Goal: Book appointment/travel/reservation

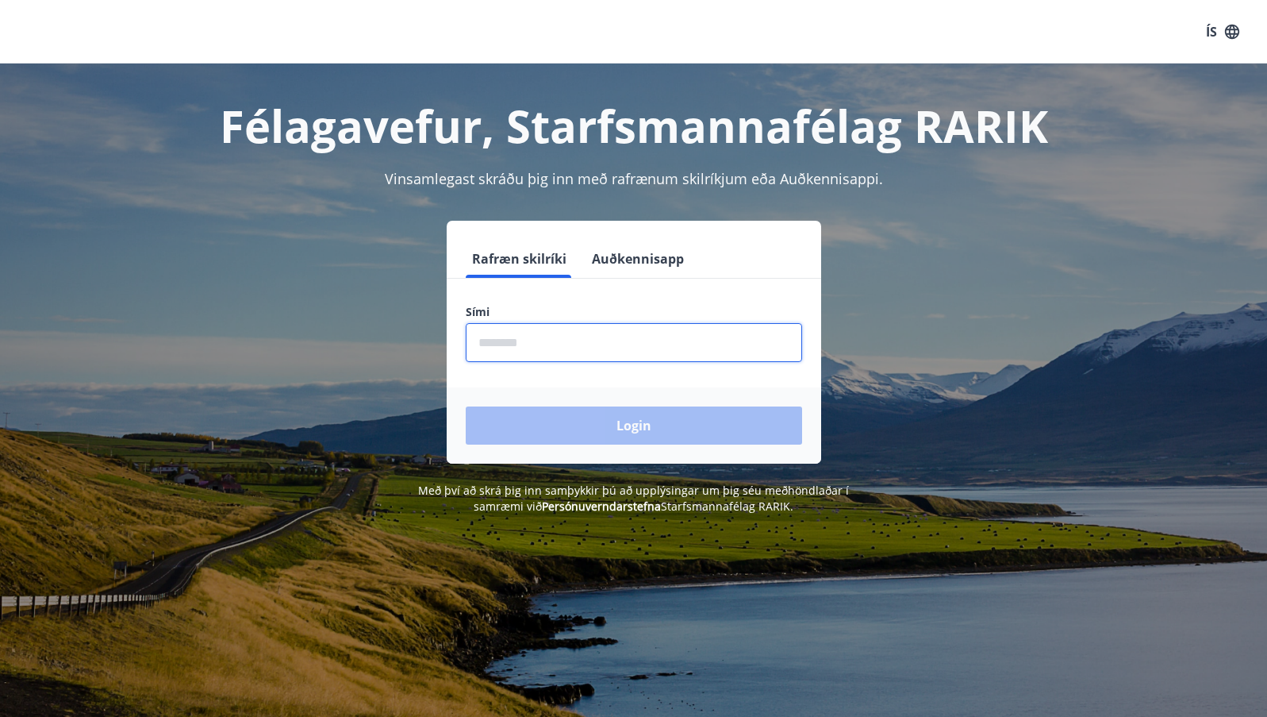
click at [608, 340] on input "phone" at bounding box center [634, 342] width 337 height 39
type input "********"
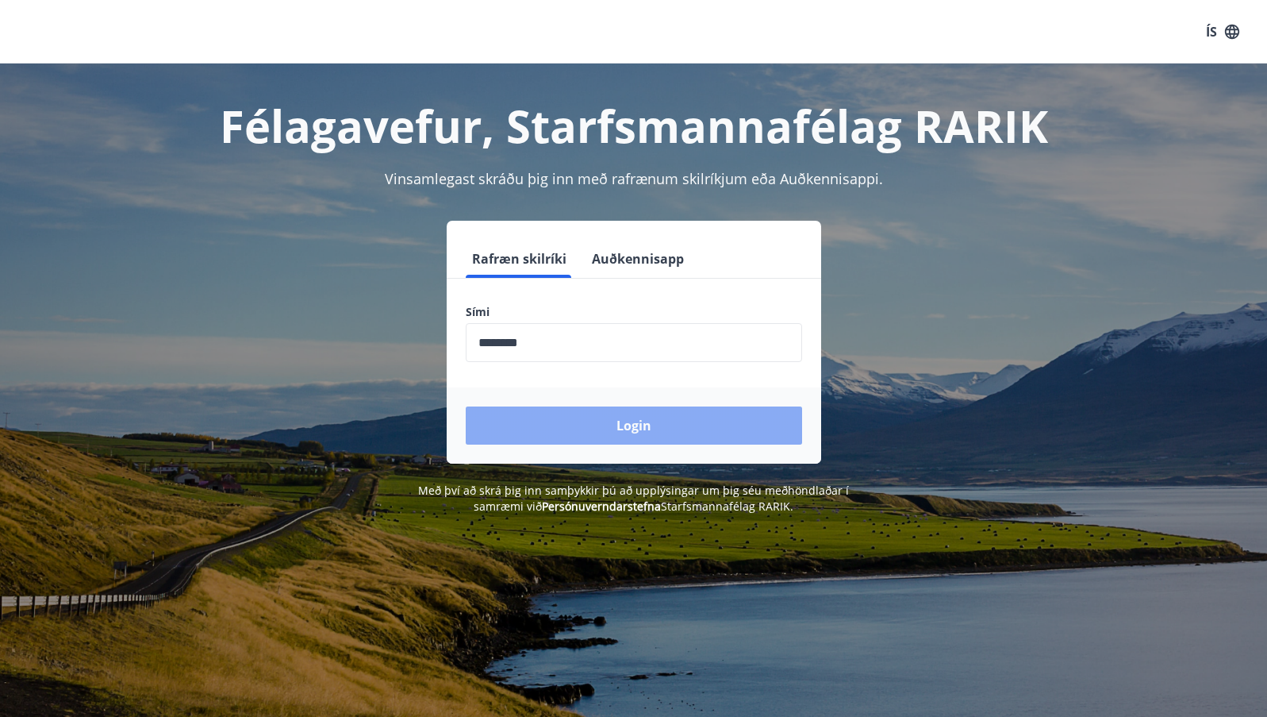
click at [590, 421] on button "Login" at bounding box center [634, 425] width 337 height 38
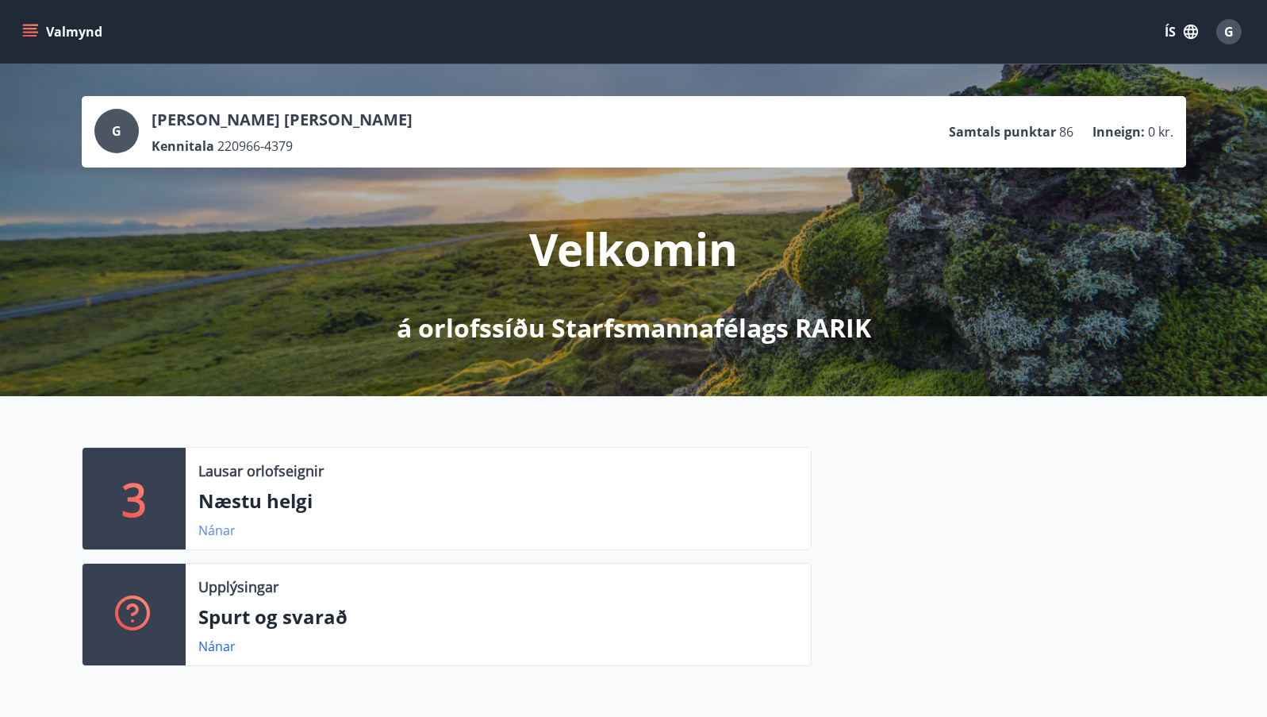
click at [228, 525] on link "Nánar" at bounding box center [216, 529] width 37 height 17
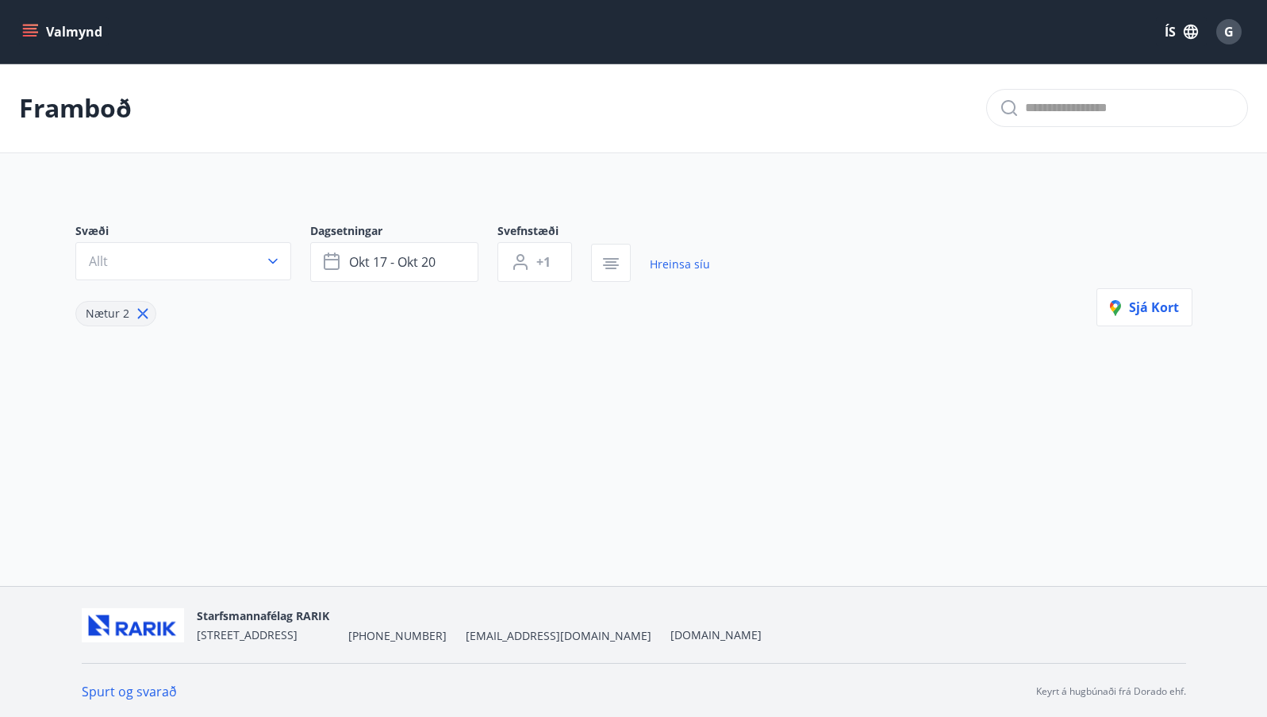
type input "*"
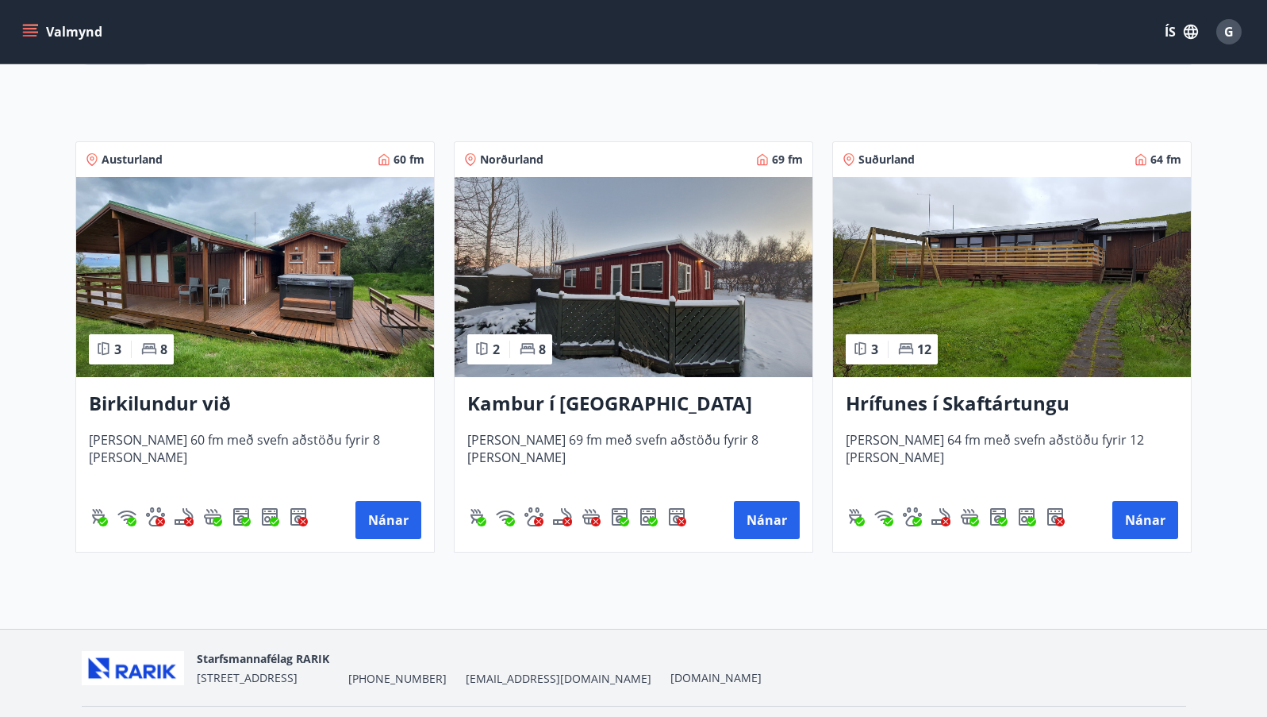
scroll to position [306, 0]
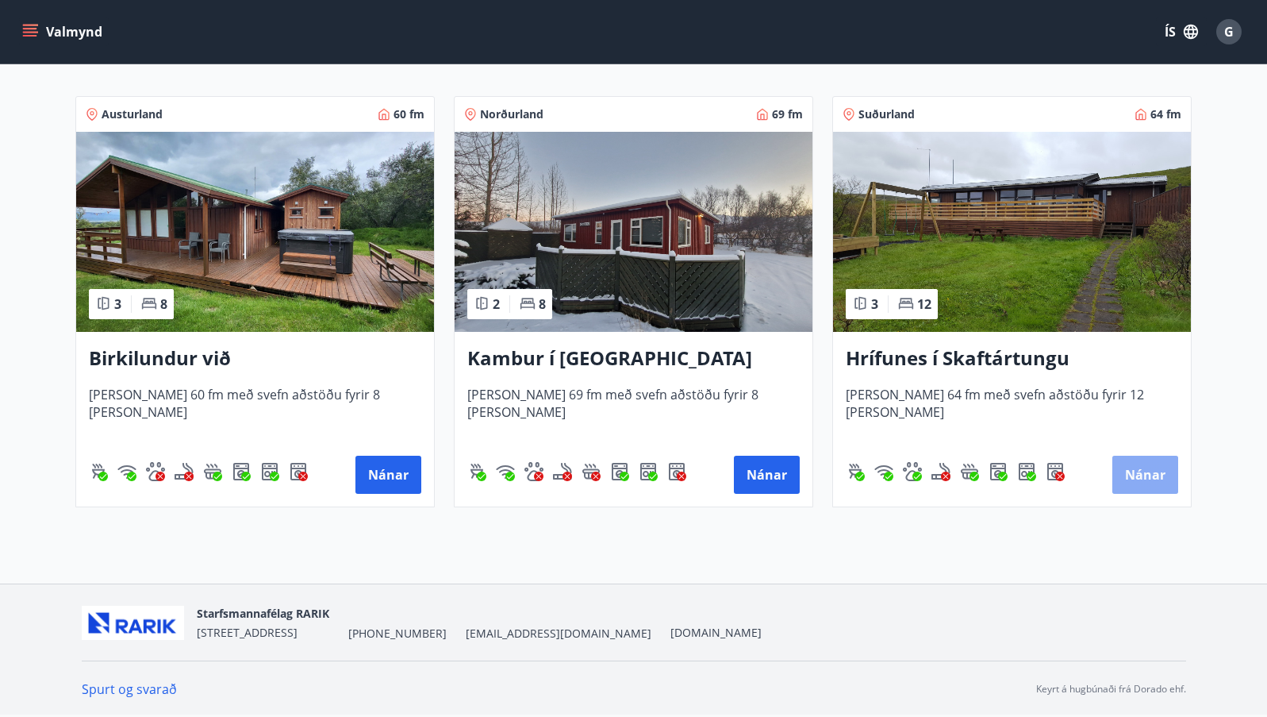
click at [1148, 485] on button "Nánar" at bounding box center [1146, 475] width 66 height 38
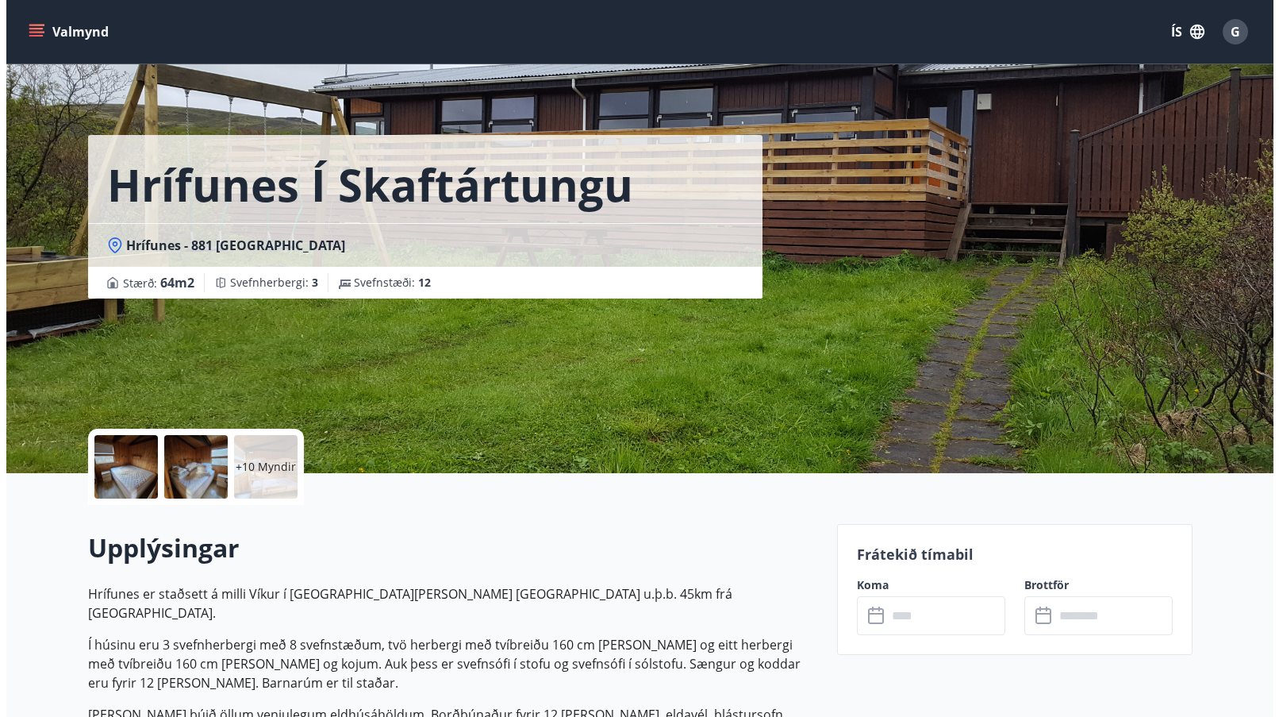
scroll to position [2, 0]
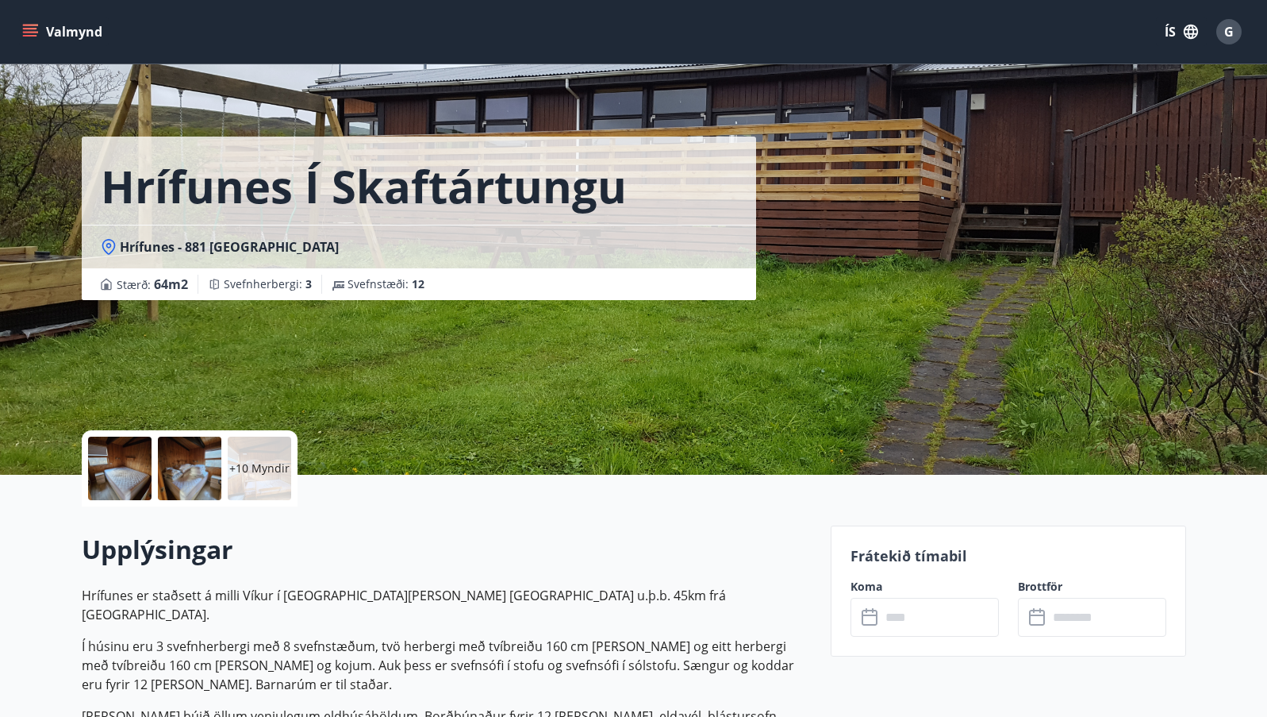
click at [133, 476] on div at bounding box center [119, 468] width 63 height 63
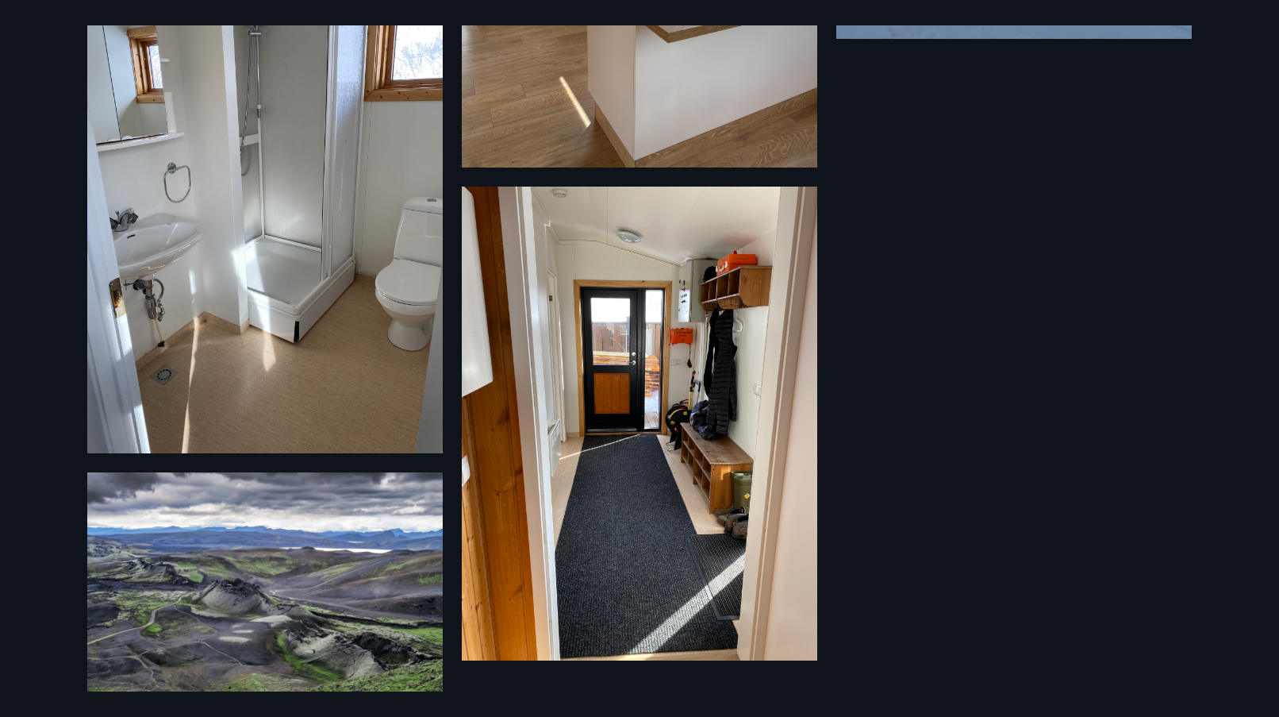
scroll to position [1895, 0]
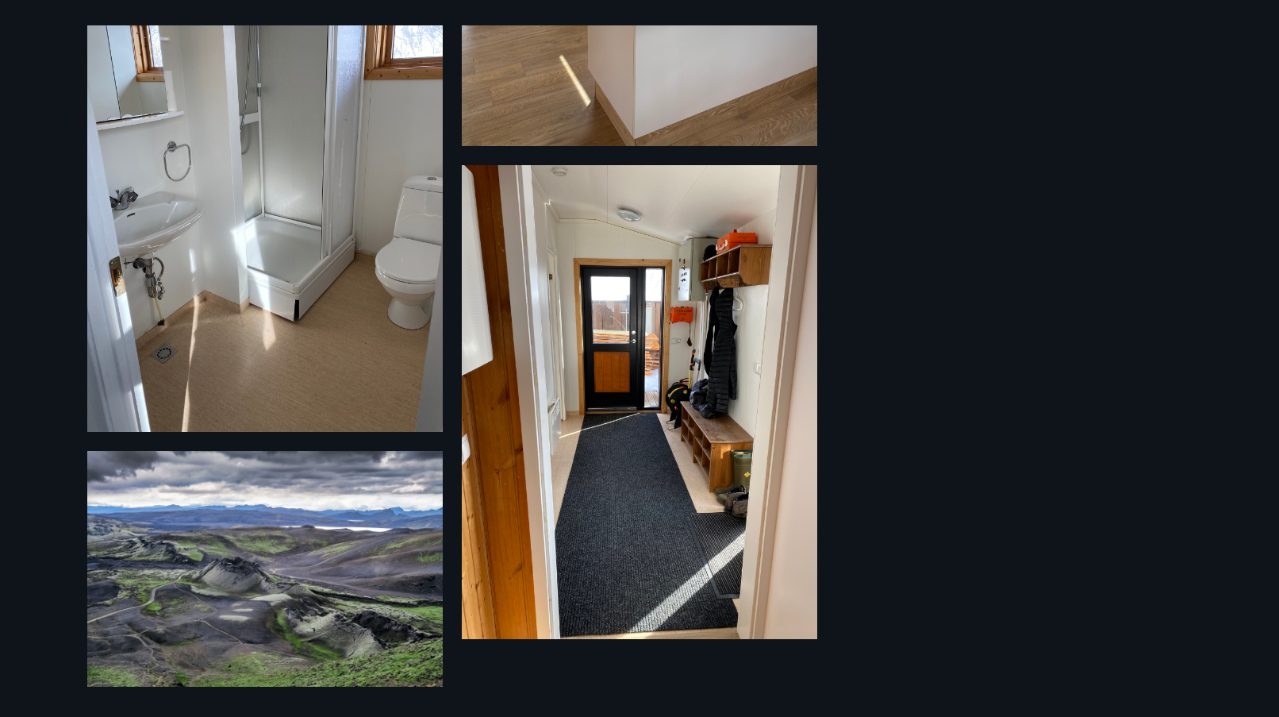
click at [256, 579] on img at bounding box center [265, 569] width 356 height 236
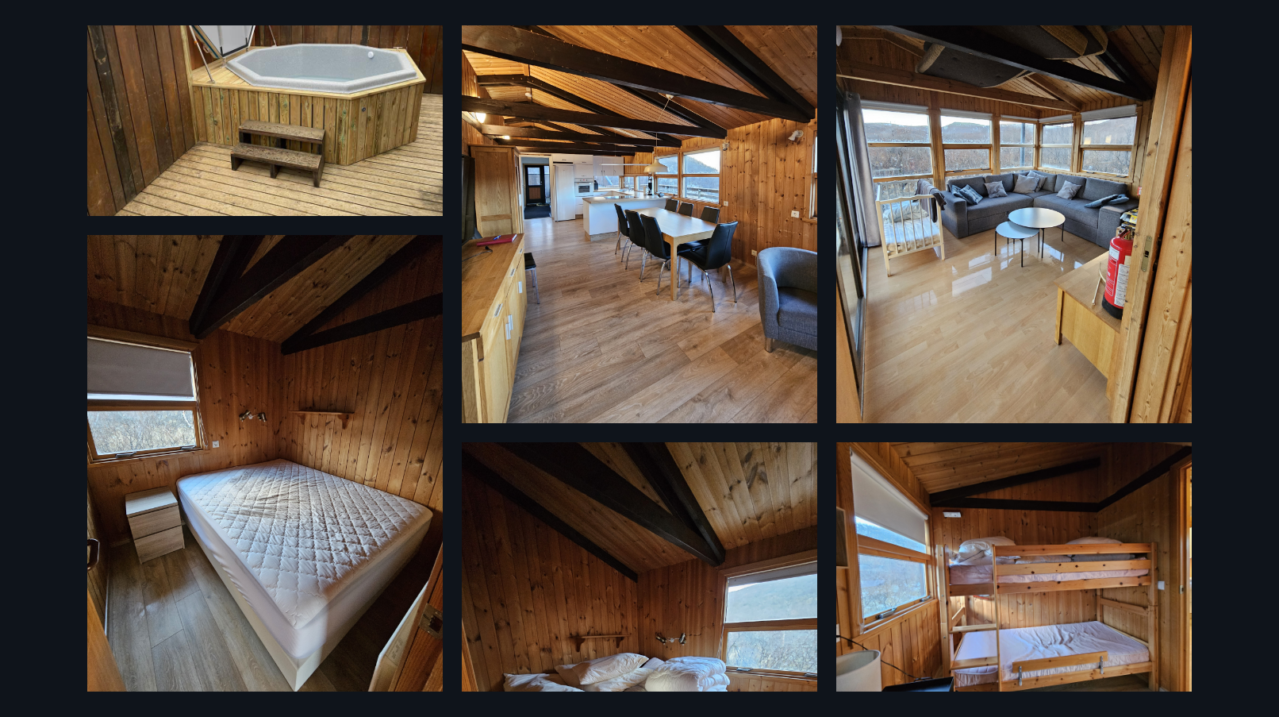
scroll to position [137, 0]
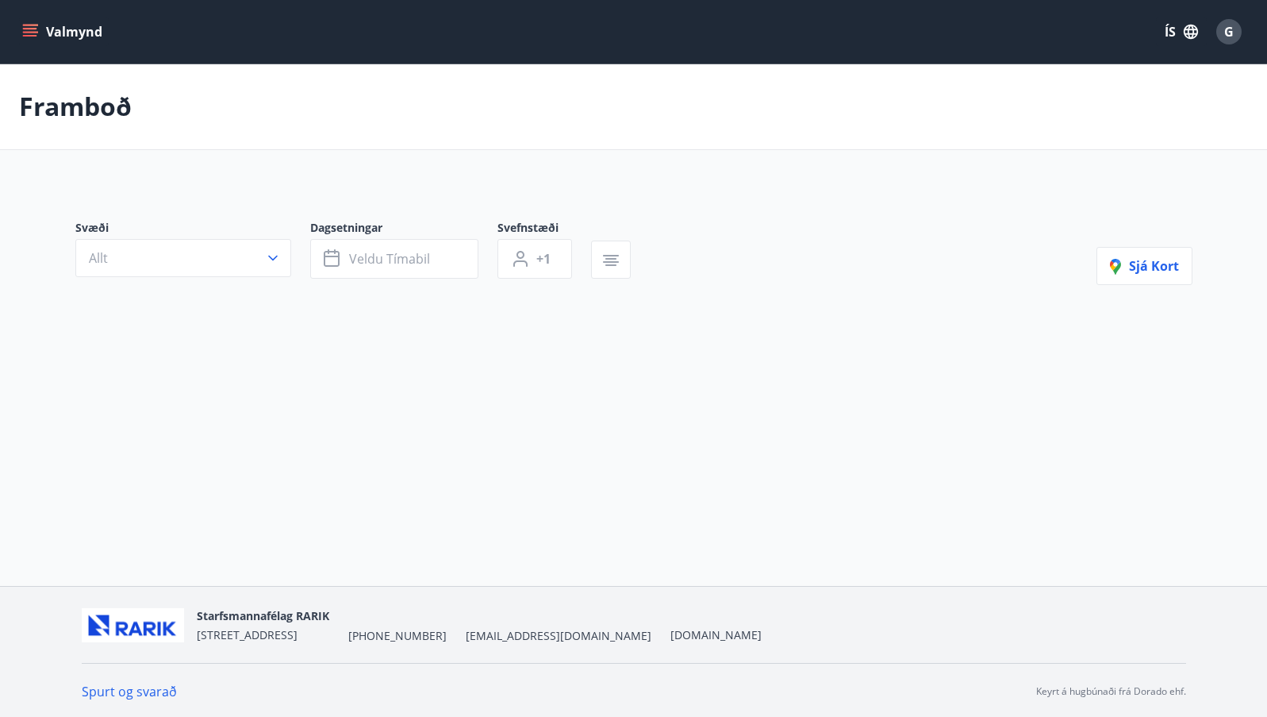
type input "*"
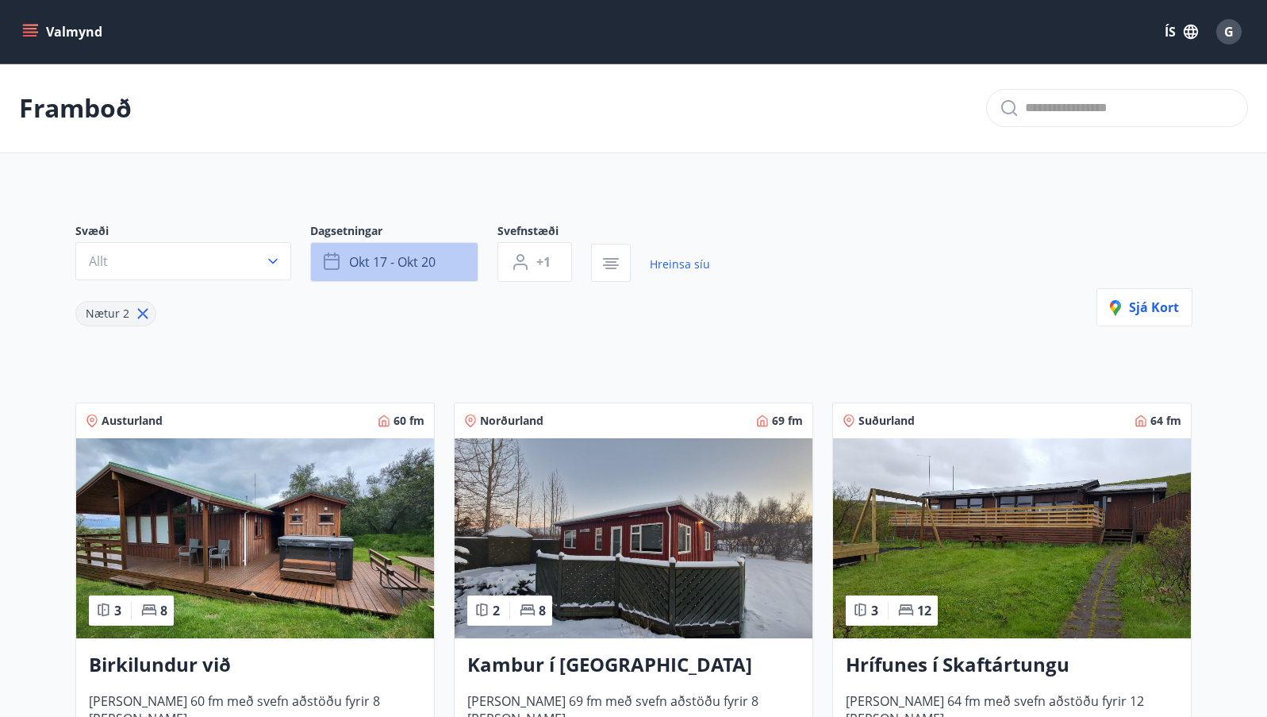
click at [446, 263] on button "okt 17 - okt 20" at bounding box center [394, 262] width 168 height 40
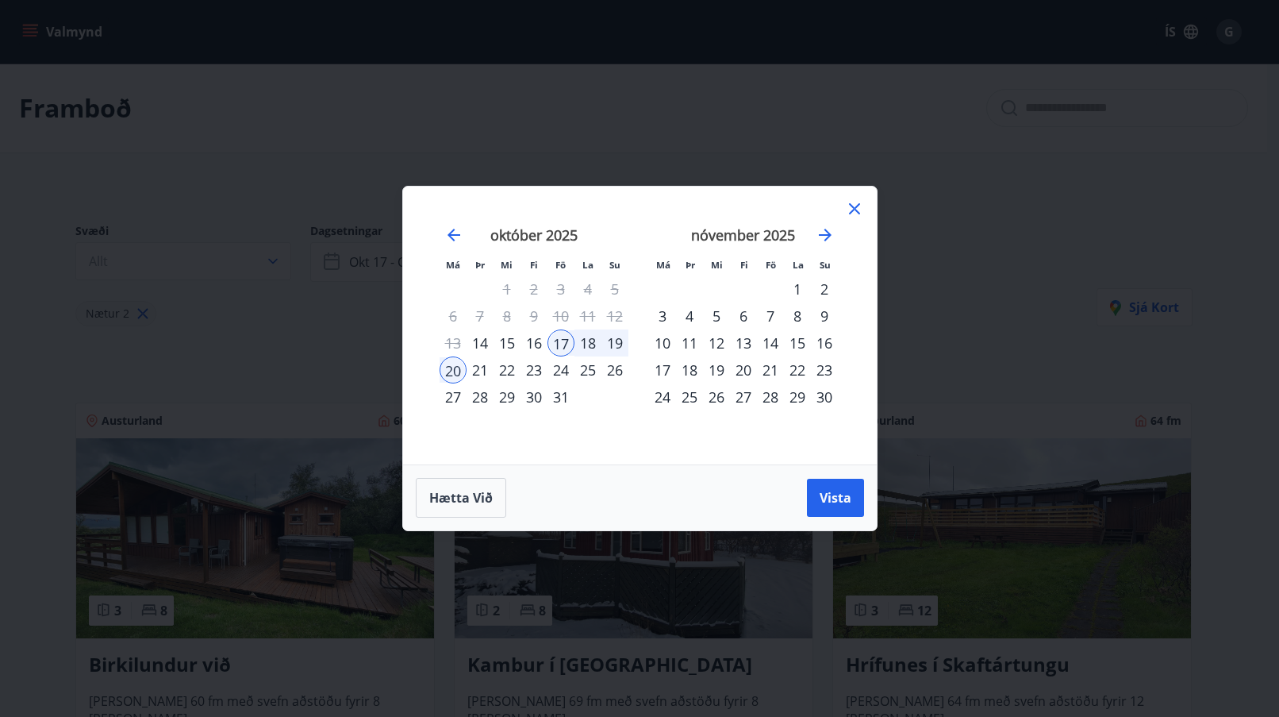
click at [771, 315] on div "7" at bounding box center [770, 315] width 27 height 27
click at [828, 313] on div "9" at bounding box center [824, 315] width 27 height 27
click at [822, 497] on span "Vista" at bounding box center [836, 497] width 32 height 17
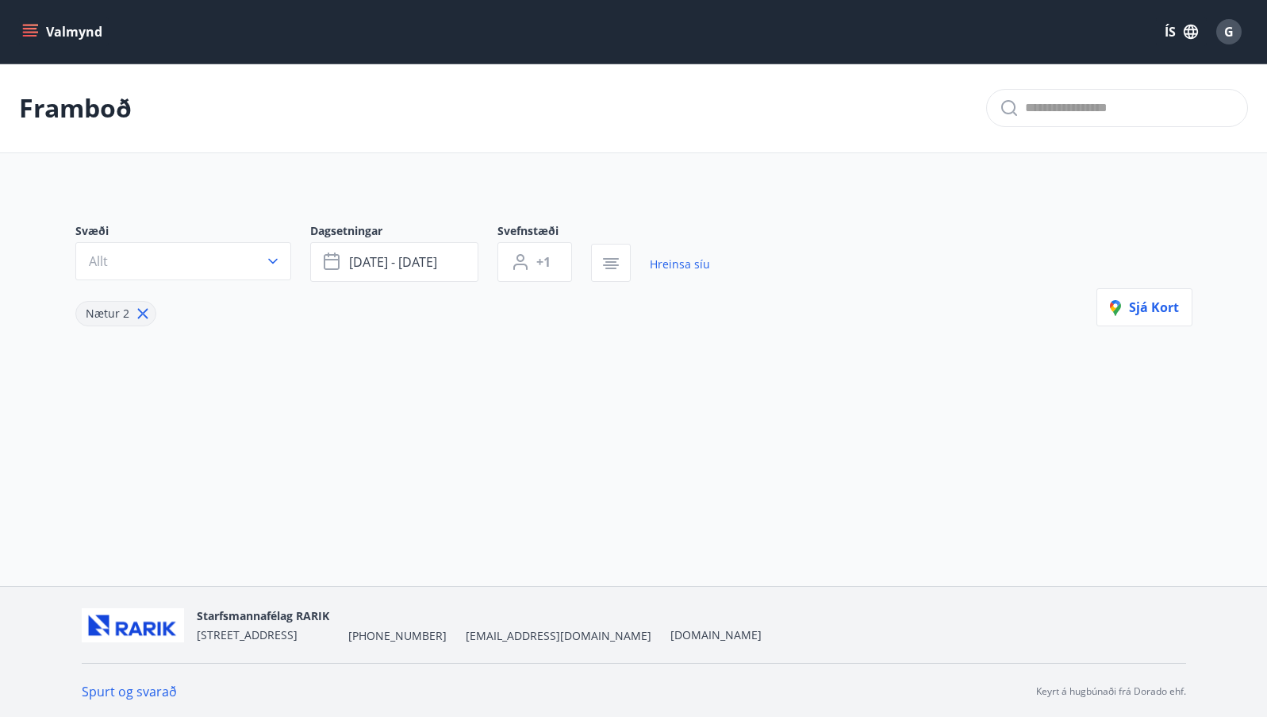
click at [103, 114] on p "Framboð" at bounding box center [75, 107] width 113 height 35
click at [60, 34] on button "Valmynd" at bounding box center [64, 31] width 90 height 29
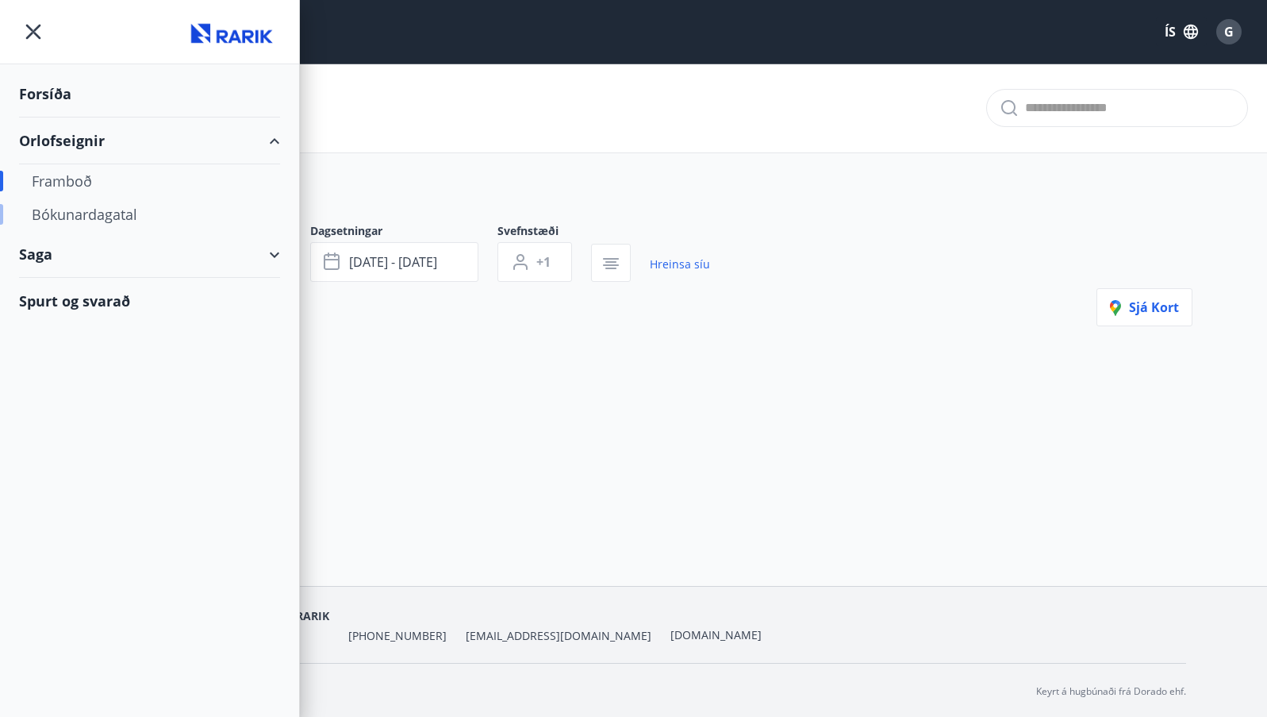
click at [67, 210] on div "Bókunardagatal" at bounding box center [150, 214] width 236 height 33
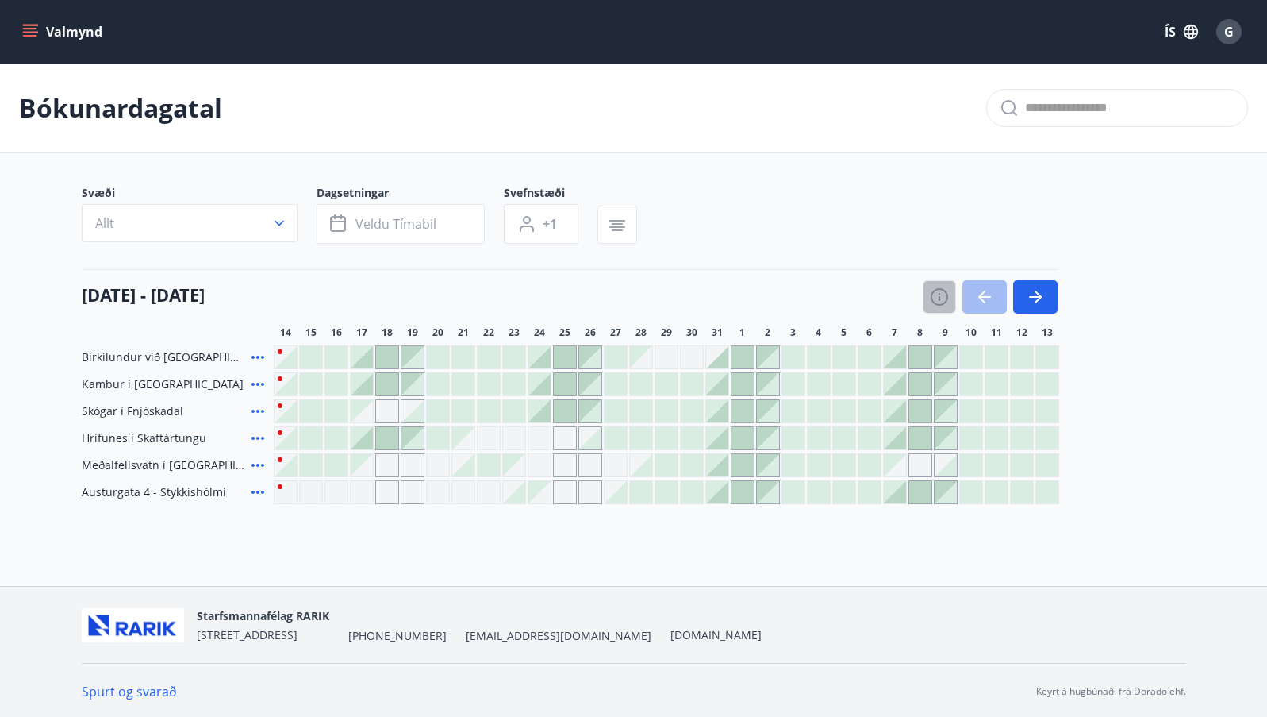
click at [941, 298] on icon "button" at bounding box center [939, 296] width 19 height 19
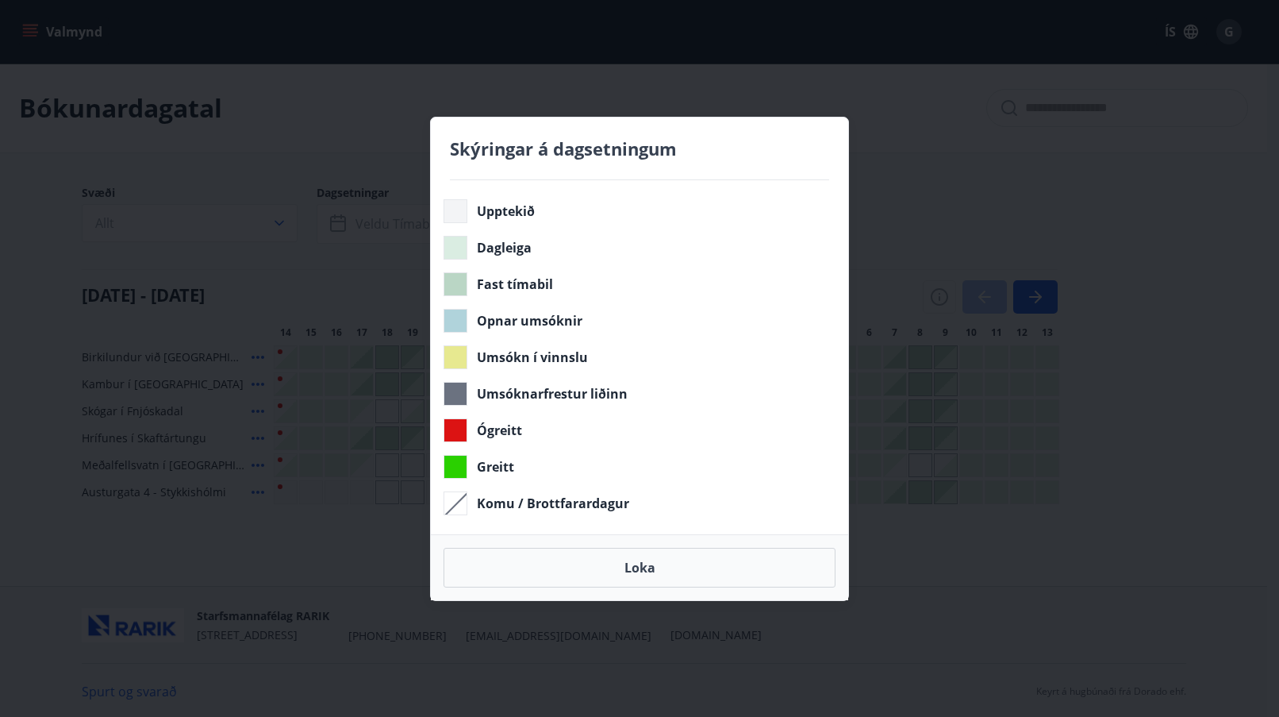
click at [1144, 580] on div "Skýringar á dagsetningum Upptekið Dagleiga Fast tímabil Opnar umsóknir Umsókn í…" at bounding box center [639, 358] width 1279 height 717
